Goal: Task Accomplishment & Management: Manage account settings

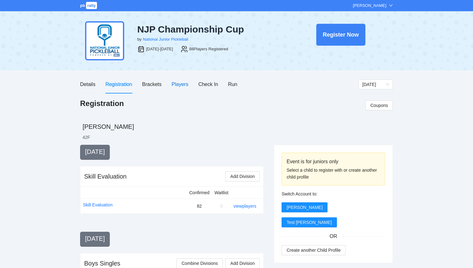
click at [181, 85] on div "Players" at bounding box center [180, 84] width 17 height 8
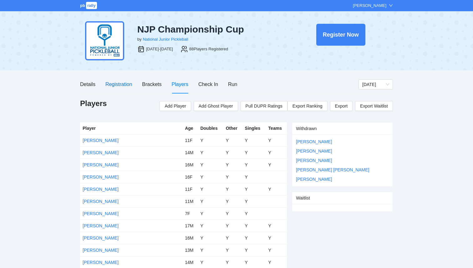
click at [117, 86] on div "Registration" at bounding box center [118, 84] width 27 height 8
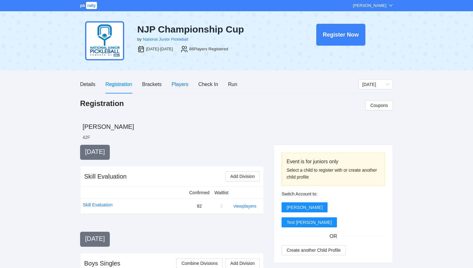
click at [187, 84] on div "Players" at bounding box center [180, 84] width 17 height 8
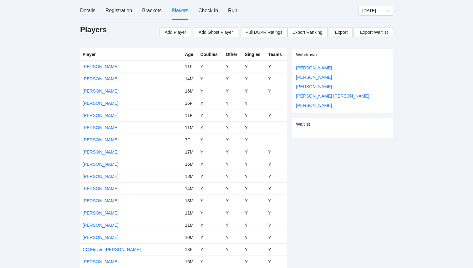
scroll to position [158, 0]
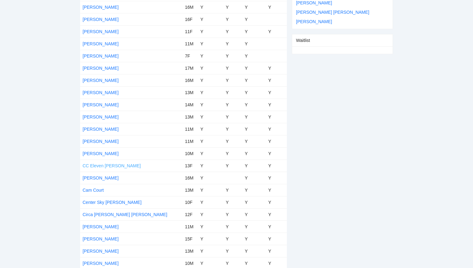
click at [109, 167] on link "CC Eleven [PERSON_NAME]" at bounding box center [112, 165] width 58 height 5
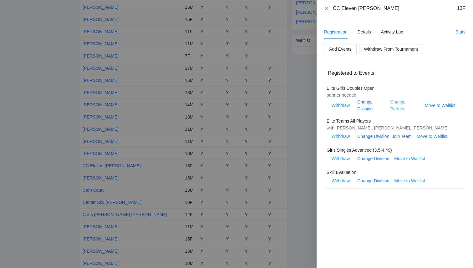
click at [396, 109] on link "Change Partner" at bounding box center [397, 105] width 15 height 12
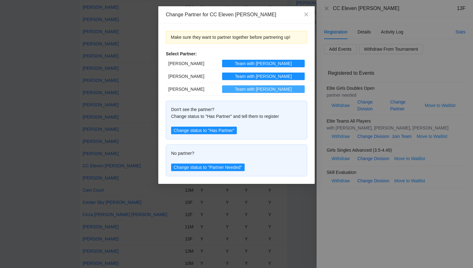
click at [265, 89] on span "Team with [PERSON_NAME]" at bounding box center [263, 89] width 57 height 7
click at [304, 15] on icon "close" at bounding box center [306, 14] width 5 height 5
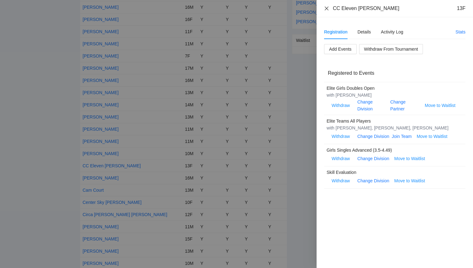
click at [326, 9] on icon "close" at bounding box center [327, 8] width 4 height 4
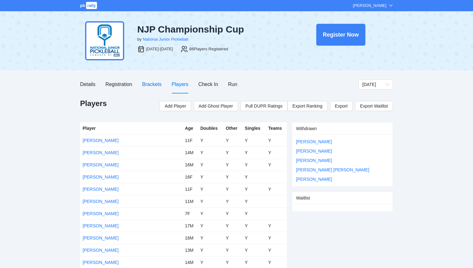
click at [151, 87] on div "Brackets" at bounding box center [151, 84] width 19 height 8
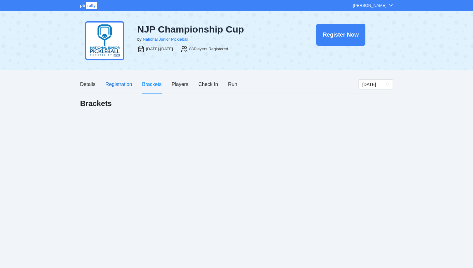
click at [119, 86] on div "Registration" at bounding box center [118, 84] width 27 height 8
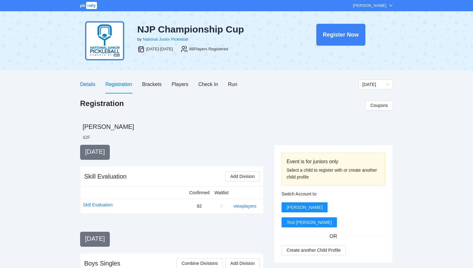
click at [88, 86] on div "Details" at bounding box center [87, 84] width 15 height 8
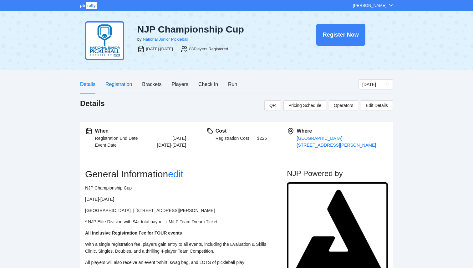
click at [110, 84] on div "Registration" at bounding box center [118, 84] width 27 height 8
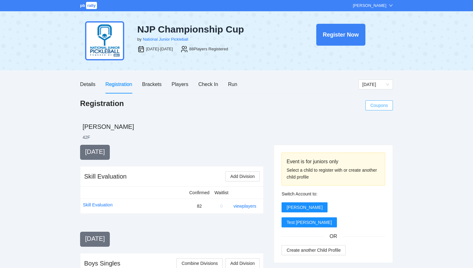
click at [379, 105] on span "Coupons" at bounding box center [379, 105] width 18 height 7
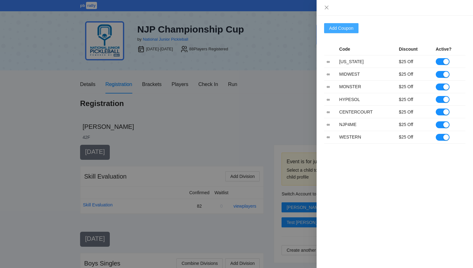
click at [343, 27] on span "Add Coupon" at bounding box center [341, 28] width 24 height 7
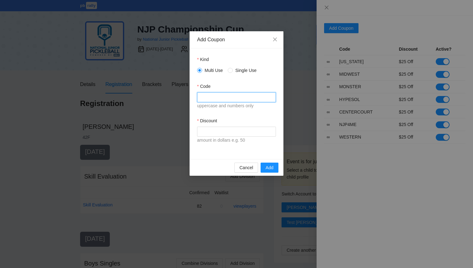
click at [225, 99] on input "Code" at bounding box center [236, 97] width 79 height 10
type input "*****"
click at [215, 132] on input "Discount" at bounding box center [236, 132] width 79 height 10
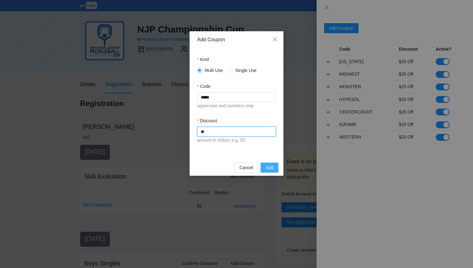
type input "**"
click at [270, 169] on span "Add" at bounding box center [270, 167] width 8 height 7
